Goal: Submit feedback/report problem

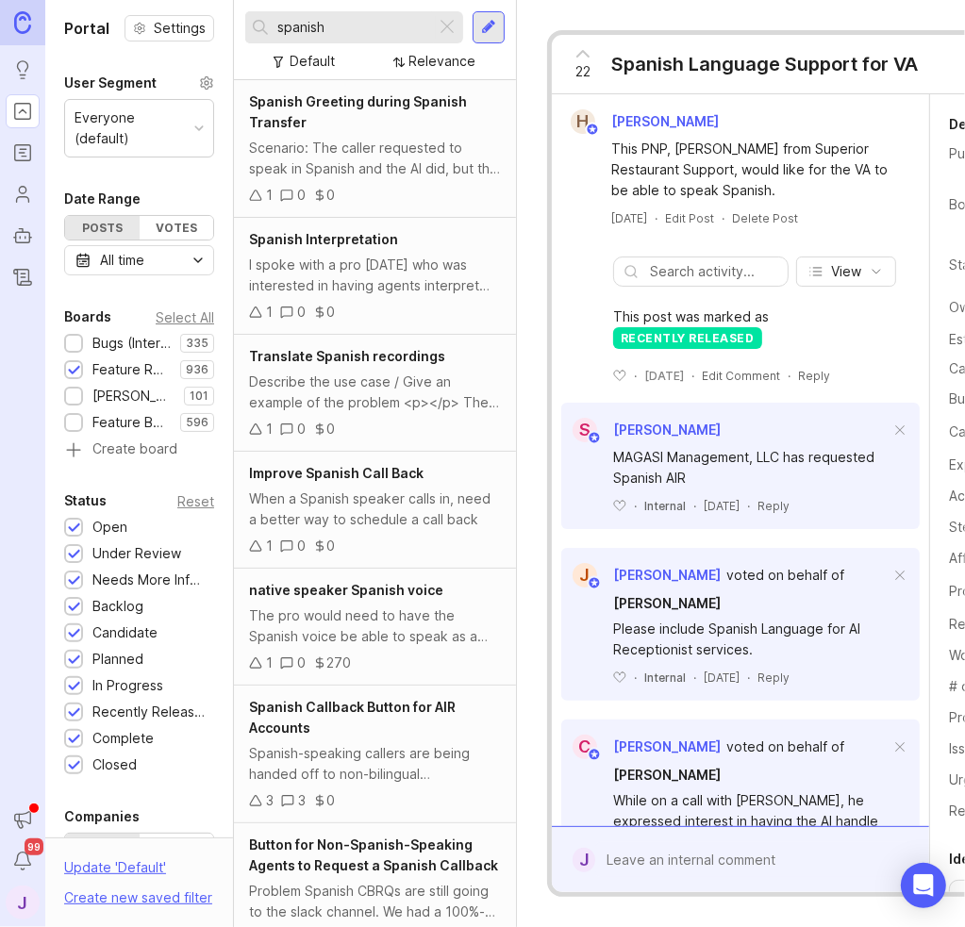
click at [75, 346] on div at bounding box center [74, 345] width 12 height 14
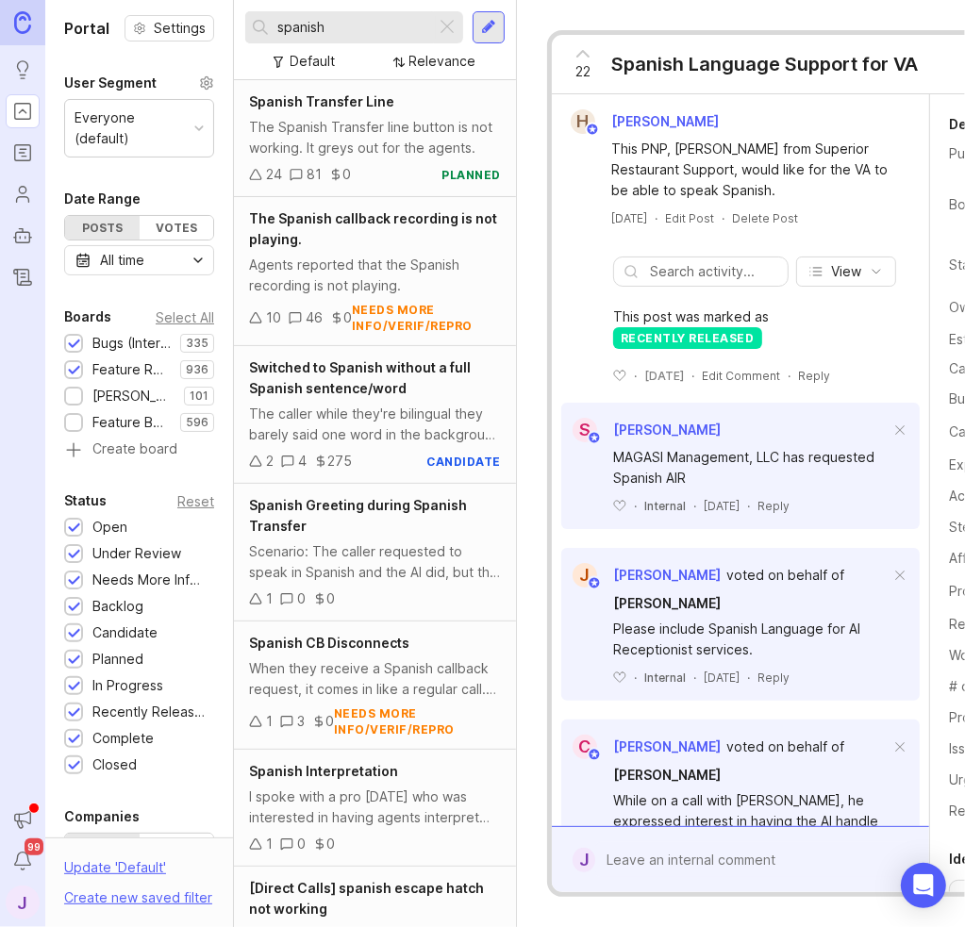
click at [451, 30] on div at bounding box center [447, 27] width 23 height 25
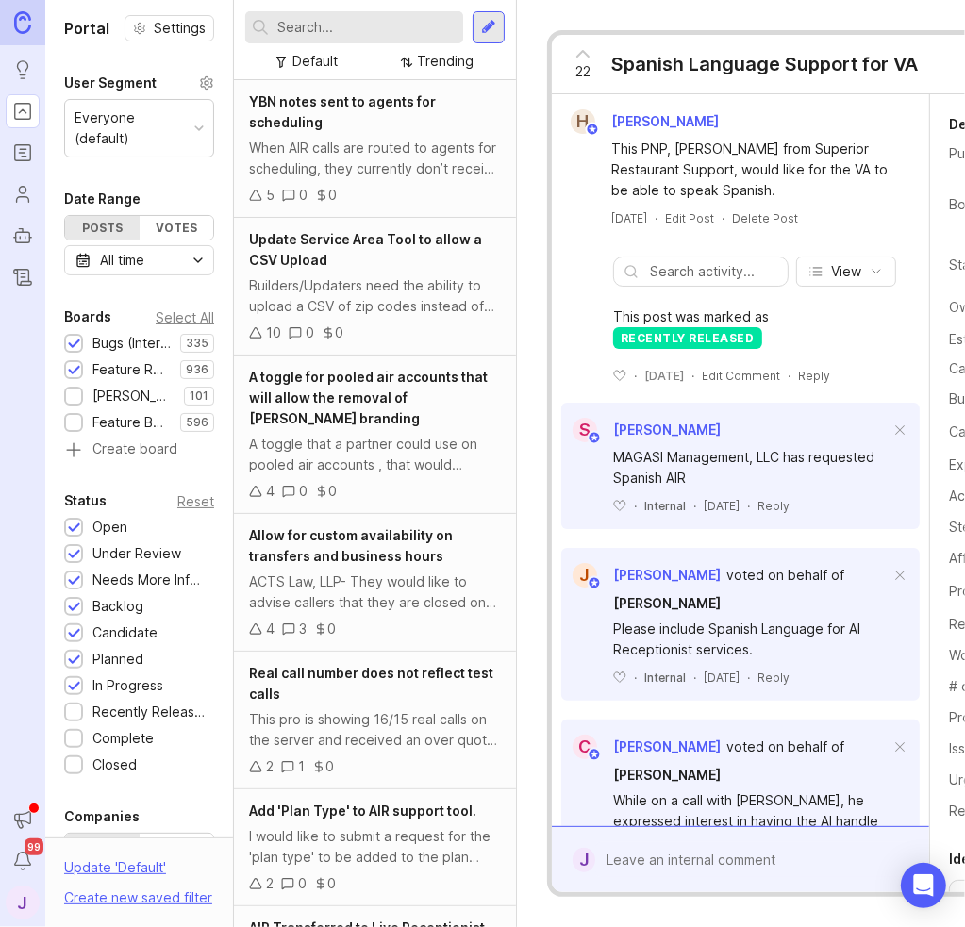
click at [393, 25] on input "text" at bounding box center [366, 27] width 178 height 21
type input "air hears incorrect information"
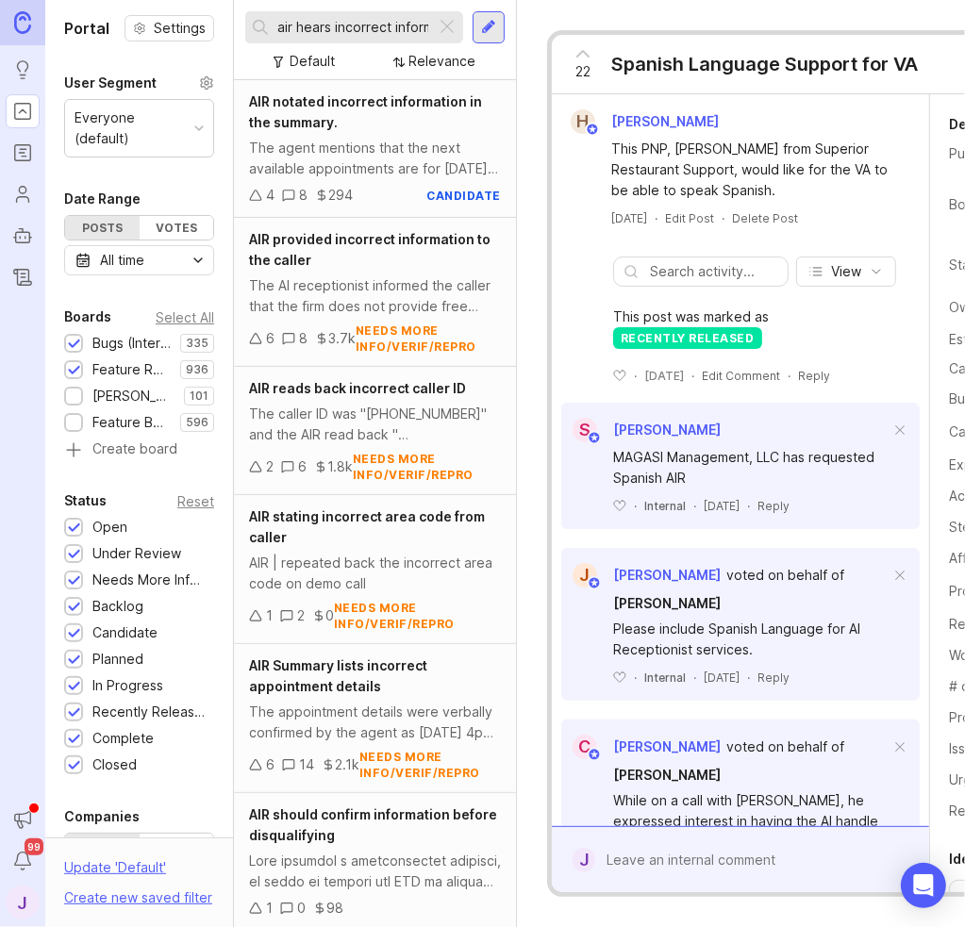
click at [366, 124] on div "AIR notated incorrect information in the summary." at bounding box center [375, 112] width 252 height 42
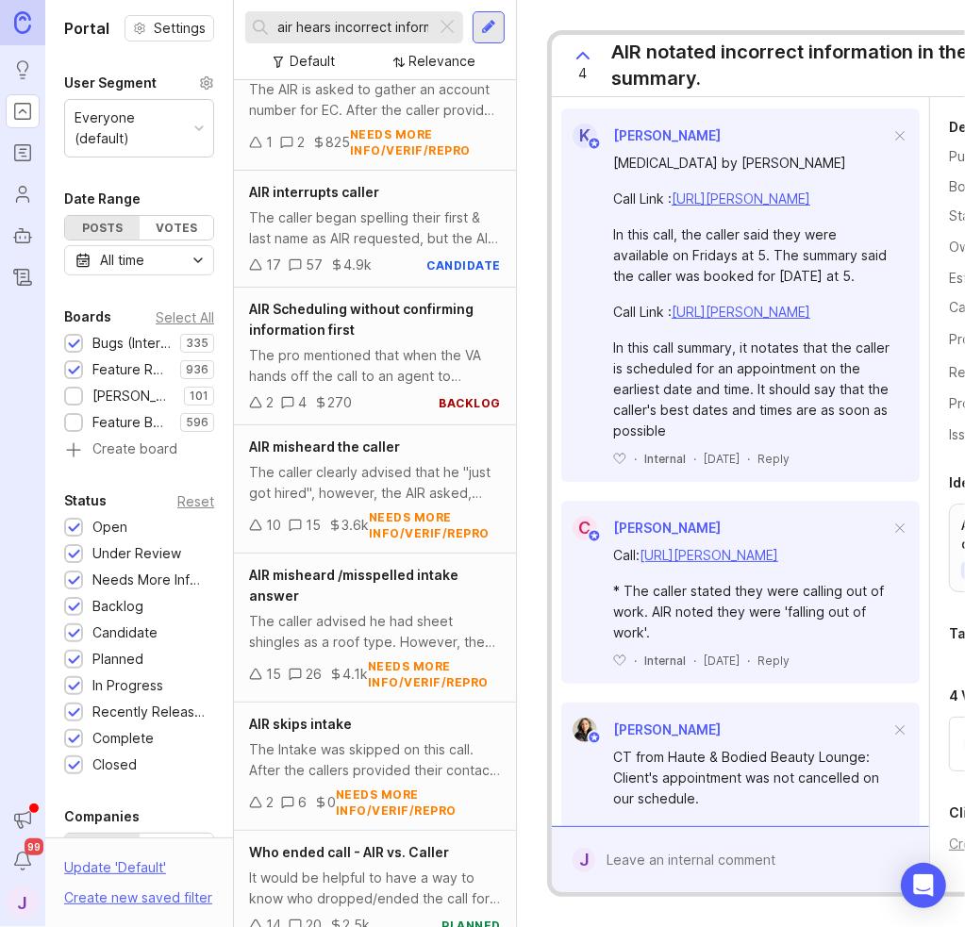
scroll to position [1321, 0]
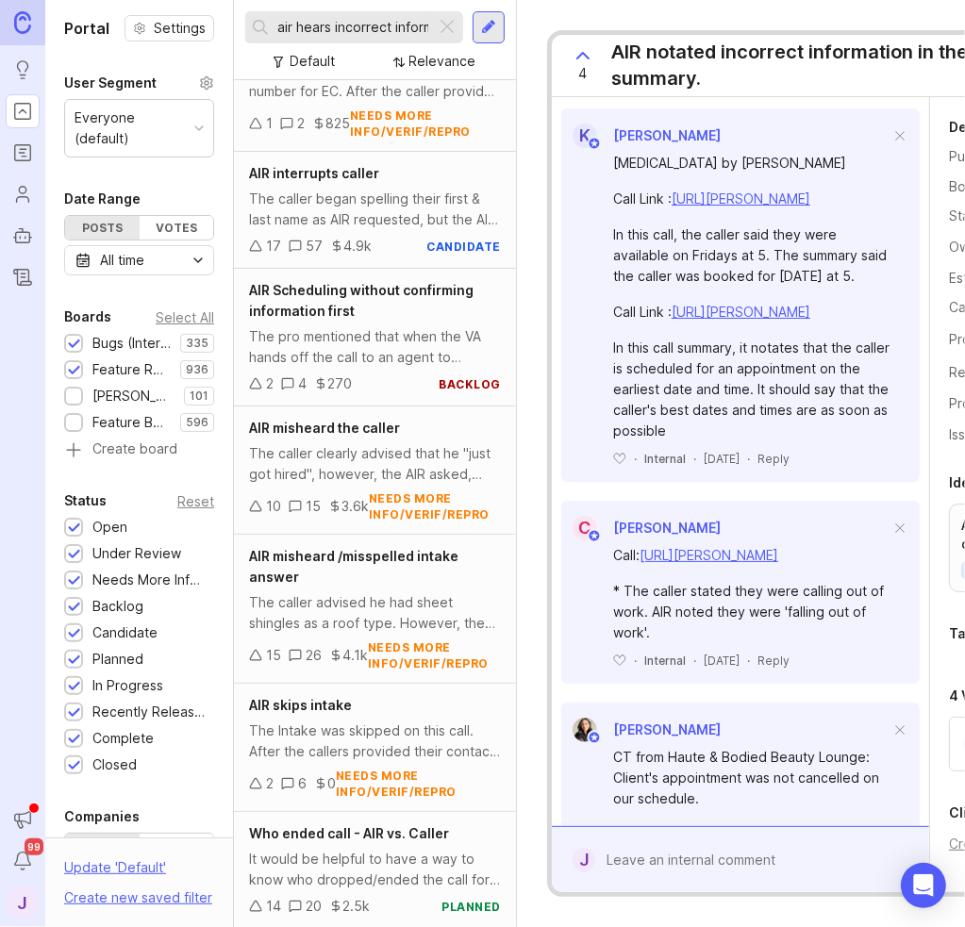
click at [434, 444] on div "The caller clearly advised that he "just got hired", however, the AIR asked, "C…" at bounding box center [375, 464] width 252 height 42
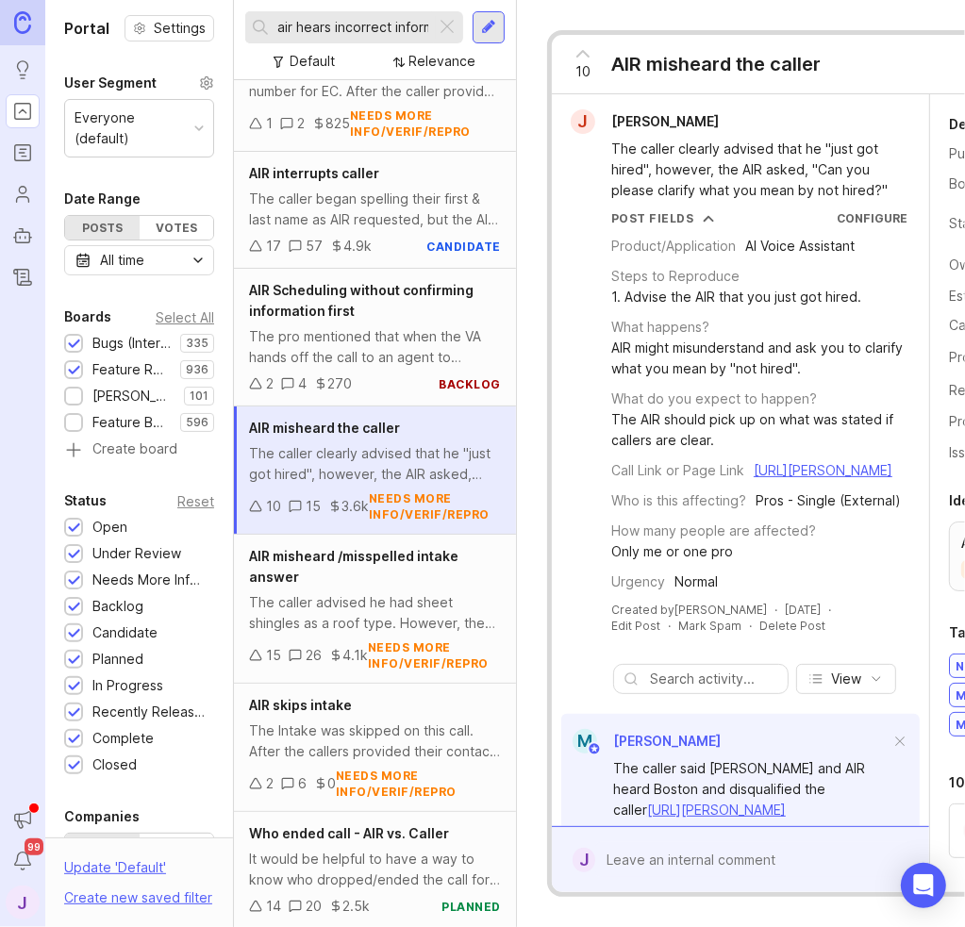
click at [657, 842] on div at bounding box center [753, 859] width 317 height 35
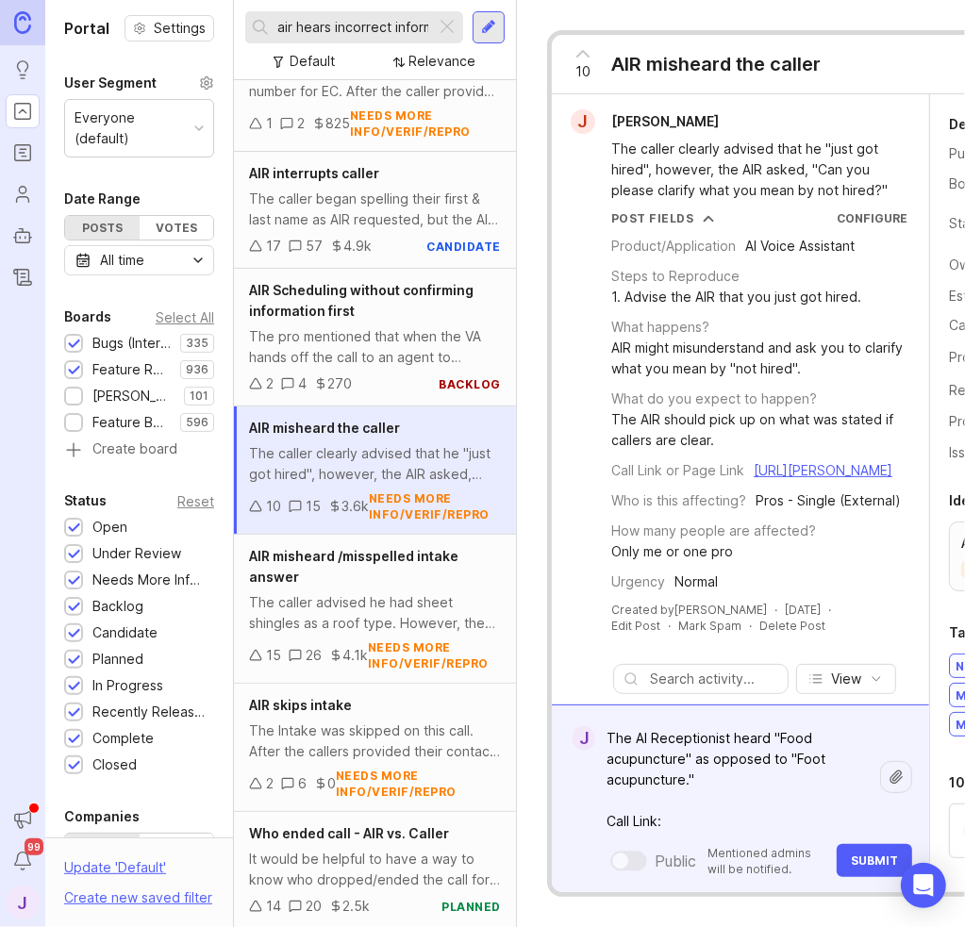
paste textarea "[URL][PERSON_NAME]"
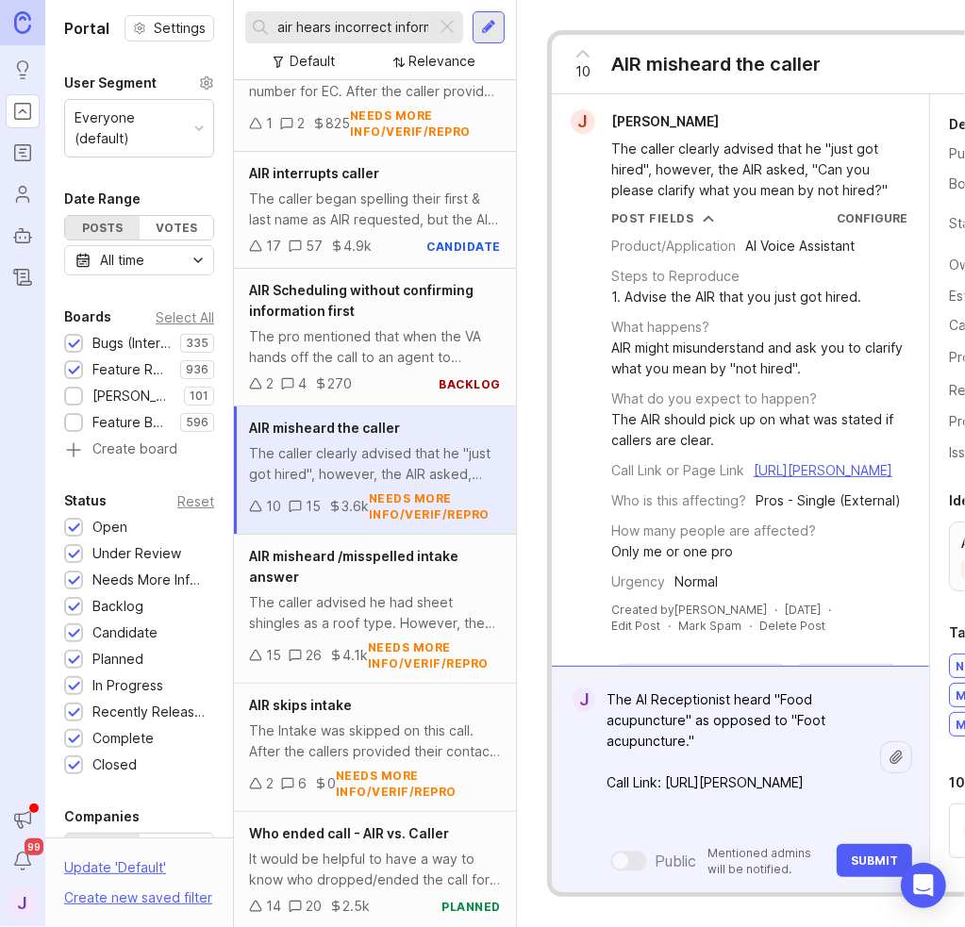
type textarea "The AI Receptionist heard "Food acupuncture" as opposed to "Foot acupuncture." …"
click at [856, 856] on form "J The AI Receptionist heard "Food acupuncture" as opposed to "Foot acupuncture.…" at bounding box center [740, 779] width 377 height 226
click at [874, 854] on span "Submit" at bounding box center [874, 861] width 47 height 14
